Goal: Communication & Community: Answer question/provide support

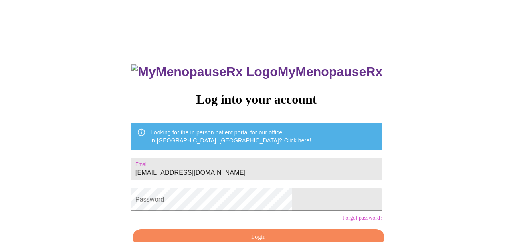
type input "[EMAIL_ADDRESS][DOMAIN_NAME]"
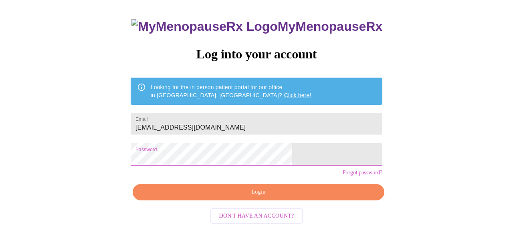
scroll to position [44, 0]
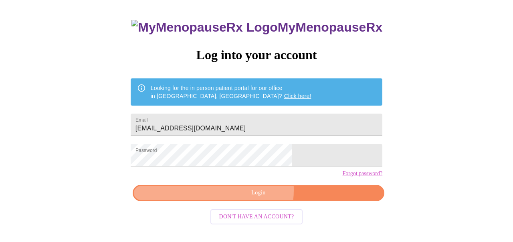
click at [246, 198] on span "Login" at bounding box center [258, 193] width 233 height 10
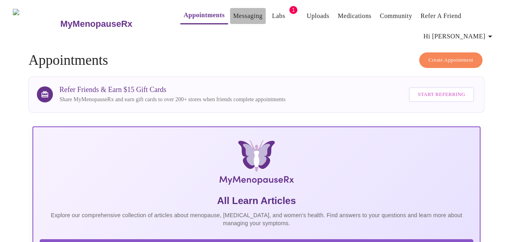
click at [233, 15] on link "Messaging" at bounding box center [247, 15] width 29 height 11
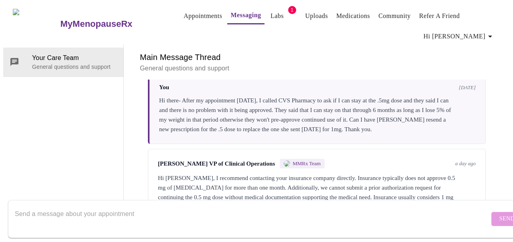
scroll to position [41, 0]
click at [181, 206] on textarea "Send a message about your appointment" at bounding box center [252, 219] width 475 height 26
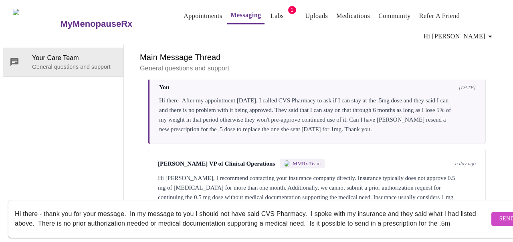
scroll to position [5, 0]
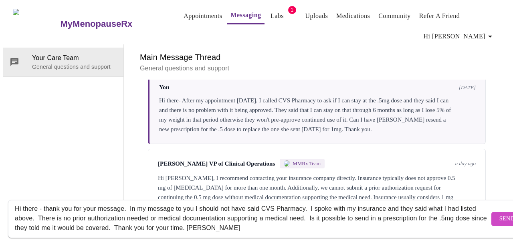
type textarea "Hi there - thank you for your message. In my message to you I should not have s…"
click at [499, 214] on span "Send" at bounding box center [506, 219] width 15 height 10
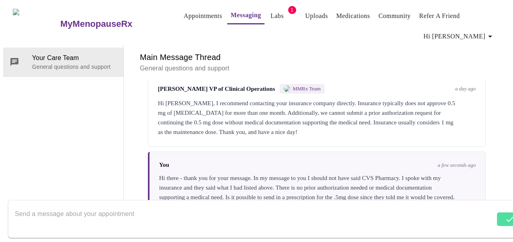
scroll to position [3058, 0]
